Goal: Task Accomplishment & Management: Complete application form

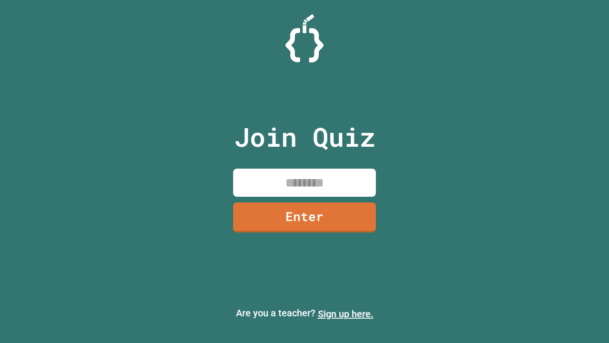
click at [345, 314] on link "Sign up here." at bounding box center [346, 313] width 56 height 11
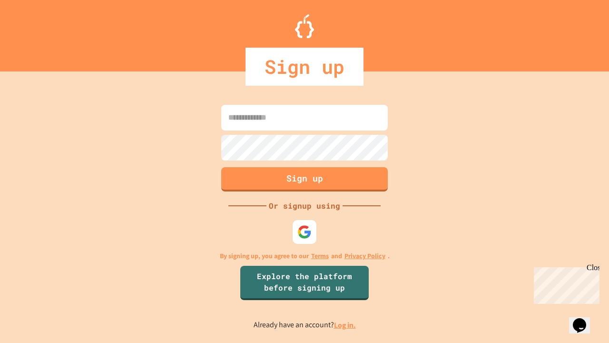
click at [345, 324] on link "Log in." at bounding box center [345, 325] width 22 height 10
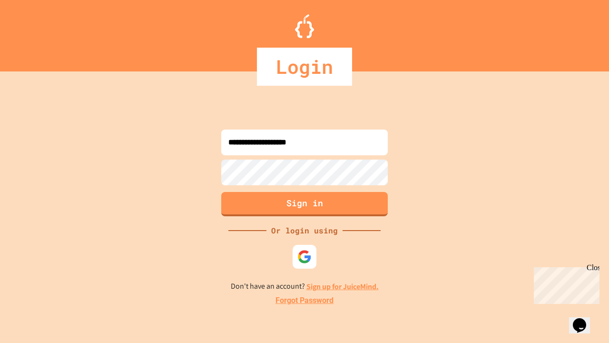
type input "**********"
